Goal: Find specific page/section: Find specific page/section

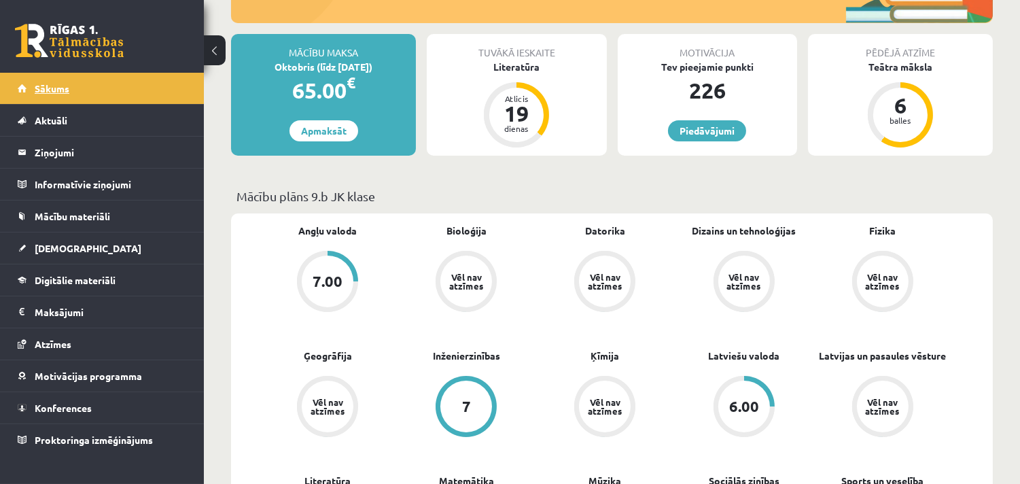
scroll to position [226, 0]
click at [61, 93] on link "Sākums" at bounding box center [102, 88] width 169 height 31
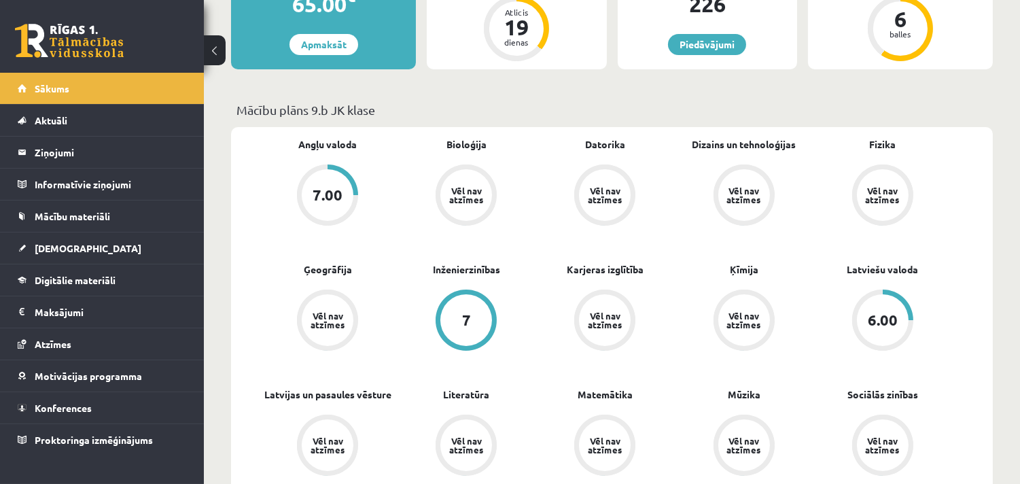
scroll to position [302, 0]
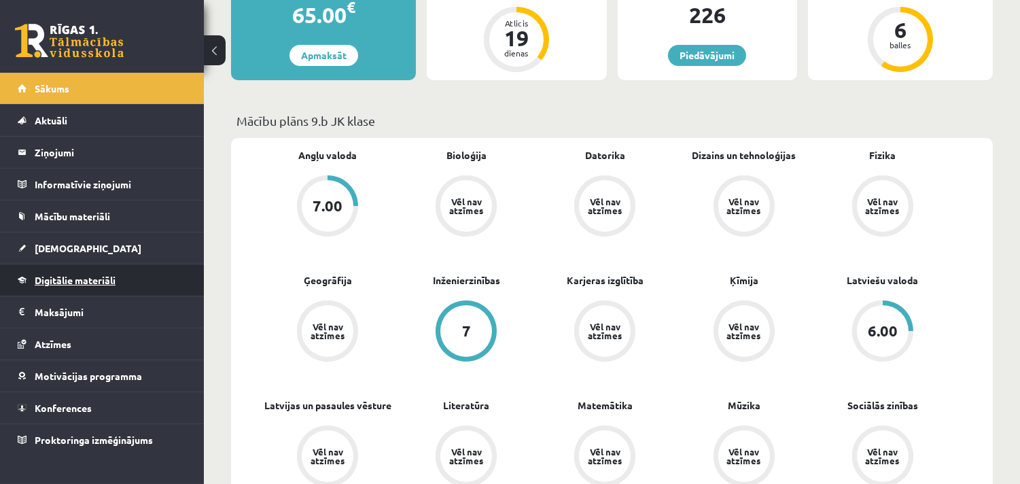
click at [63, 289] on link "Digitālie materiāli" at bounding box center [102, 279] width 169 height 31
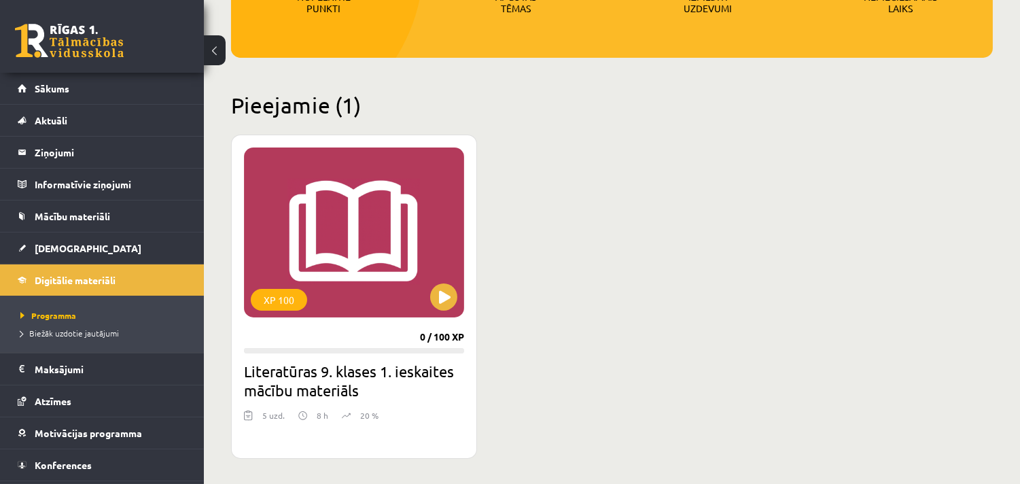
scroll to position [226, 0]
